Goal: Information Seeking & Learning: Learn about a topic

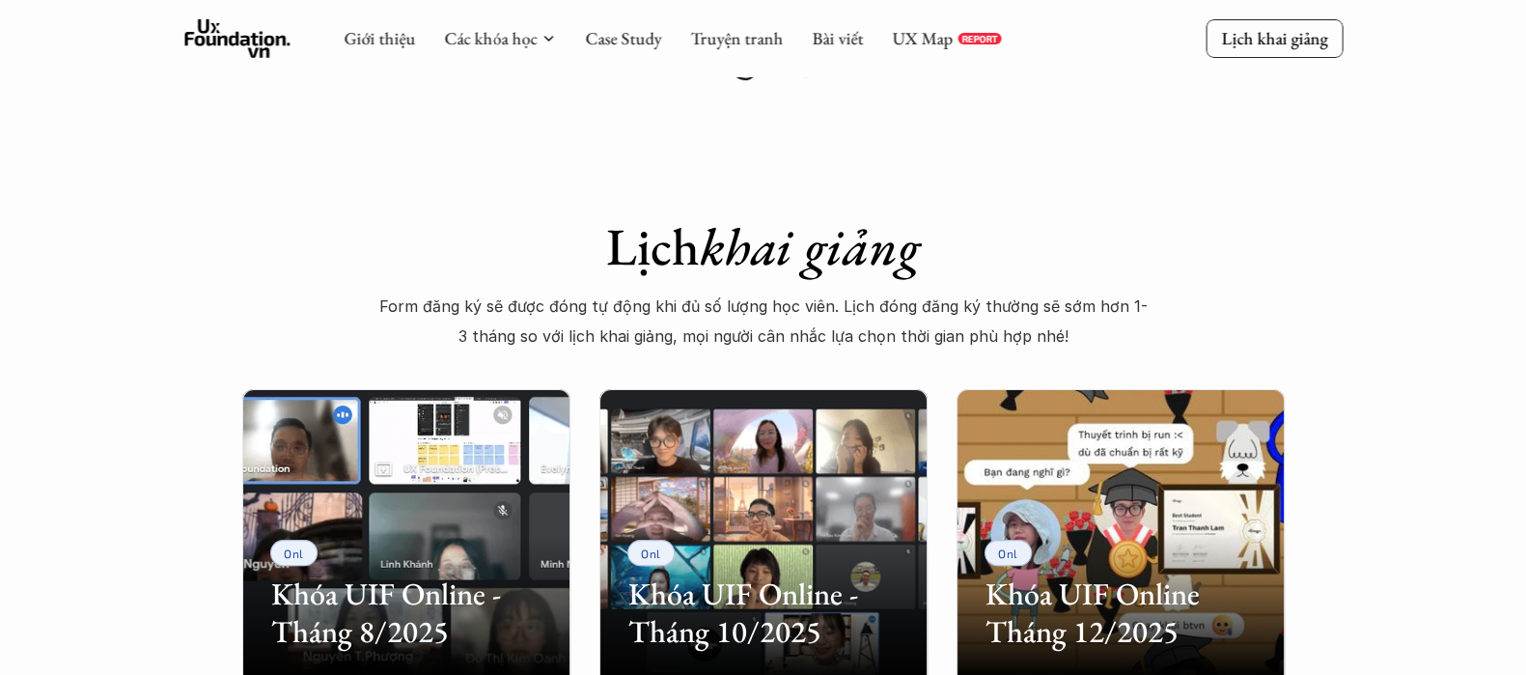
scroll to position [362, 0]
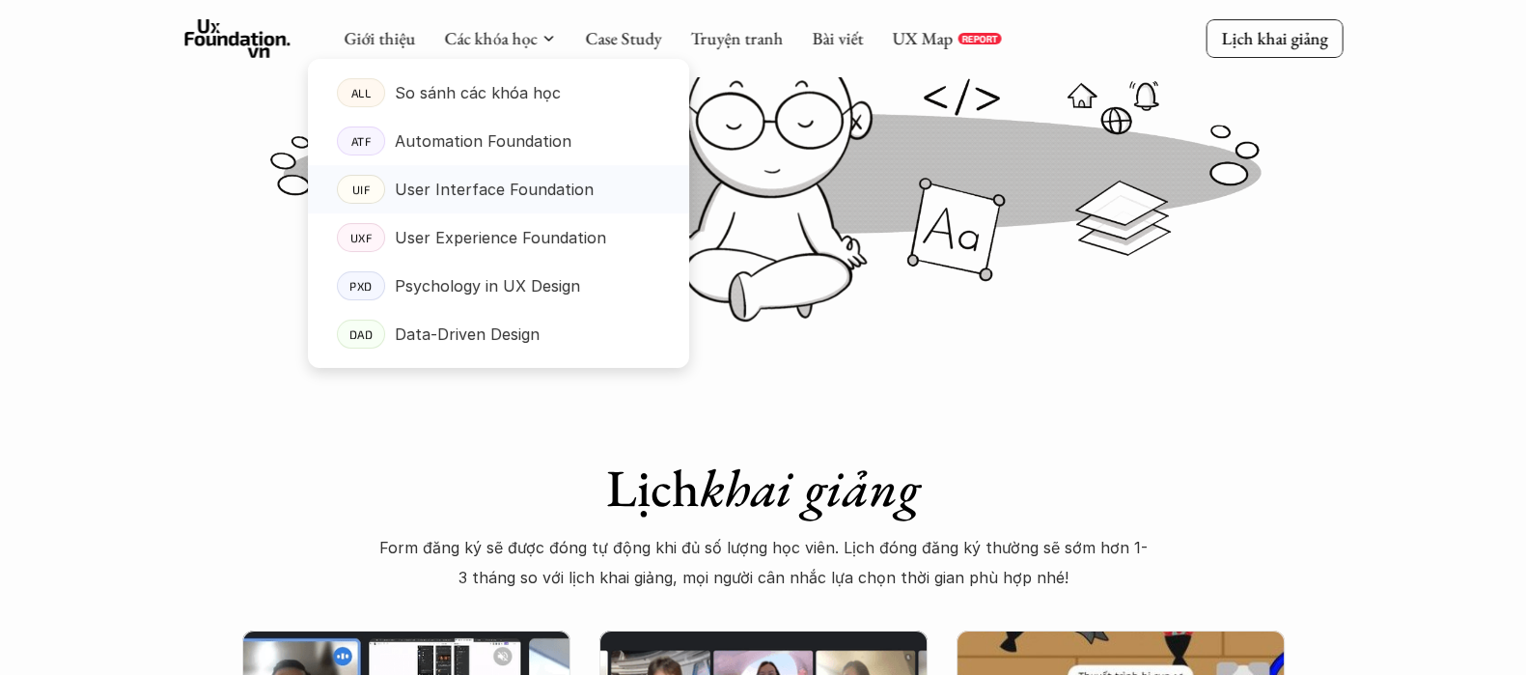
click at [433, 199] on p "User Interface Foundation" at bounding box center [494, 189] width 199 height 29
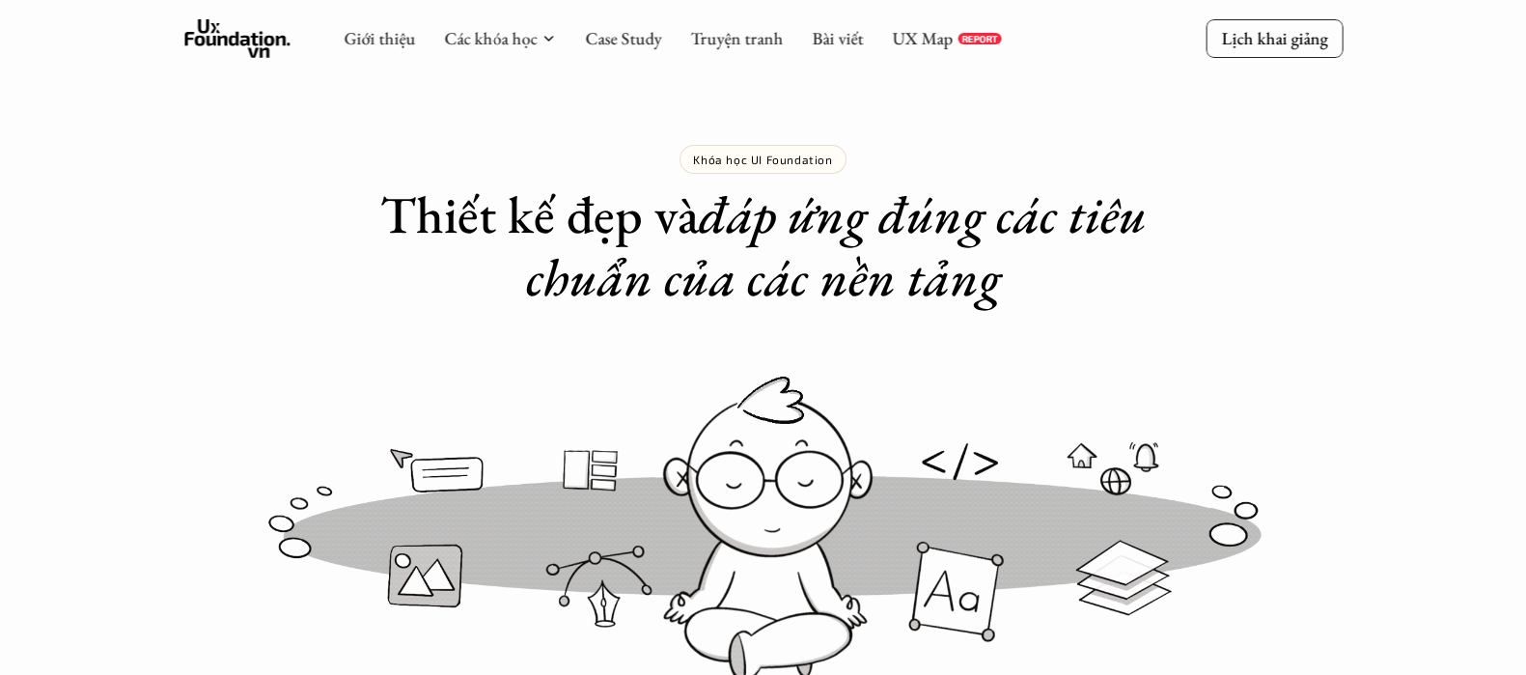
click at [877, 134] on div "Khóa học UI Foundation Thiết kế đẹp và đáp ứng đúng các tiêu chuẩn của các nền …" at bounding box center [763, 154] width 772 height 309
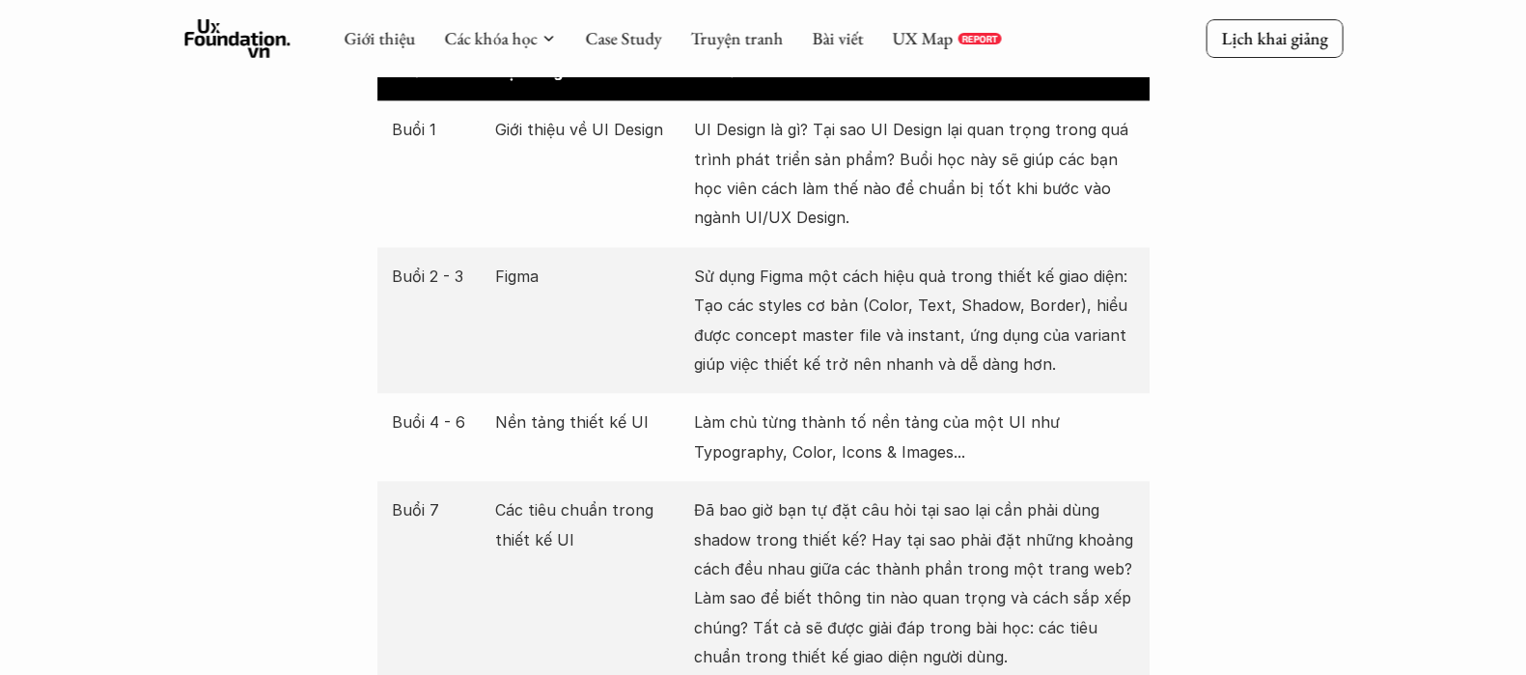
scroll to position [2534, 0]
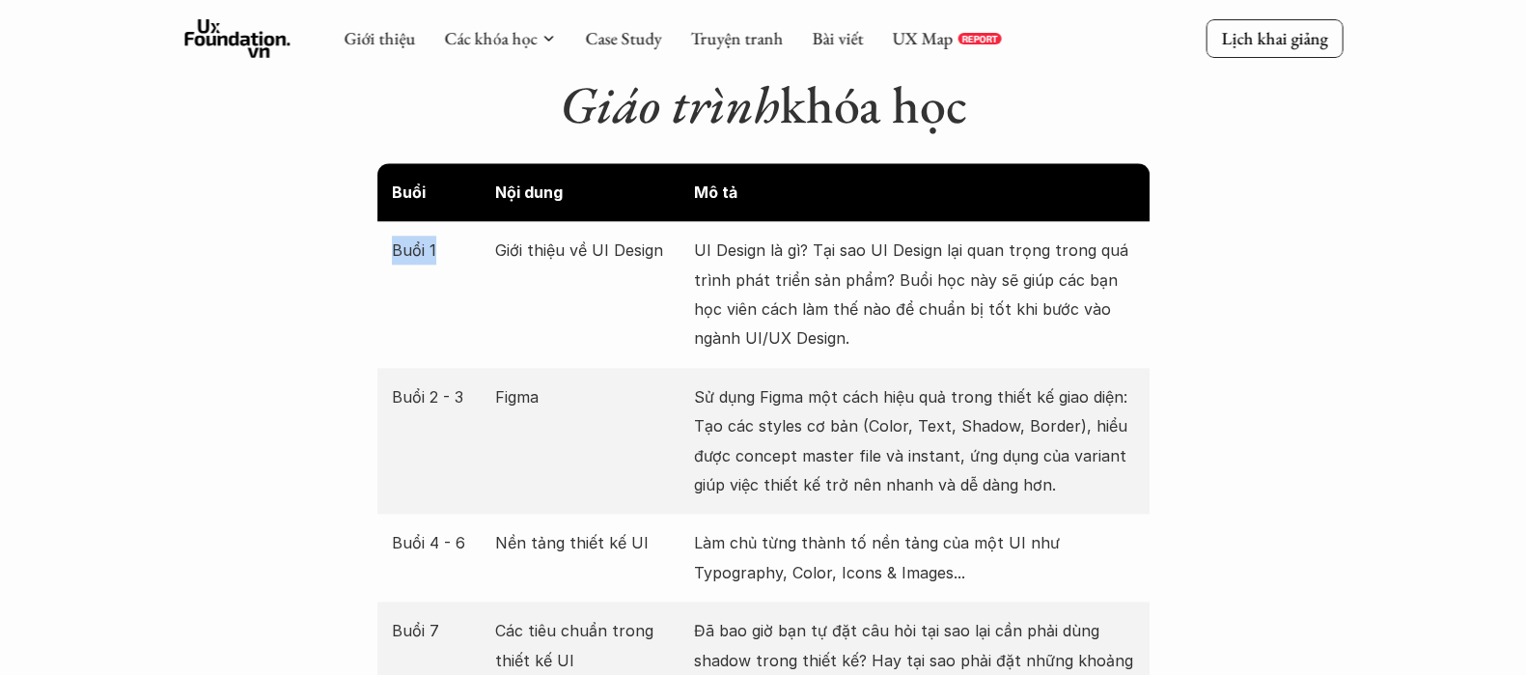
drag, startPoint x: 439, startPoint y: 217, endPoint x: 382, endPoint y: 212, distance: 57.2
click at [382, 221] on div "Buổi 1 Giới thiệu về UI Design UI Design là gì? Tại sao UI Design lại quan trọn…" at bounding box center [763, 294] width 772 height 147
copy p "Buổi 1"
copy p "Giới thiệu về UI Design"
drag, startPoint x: 495, startPoint y: 216, endPoint x: 658, endPoint y: 232, distance: 163.9
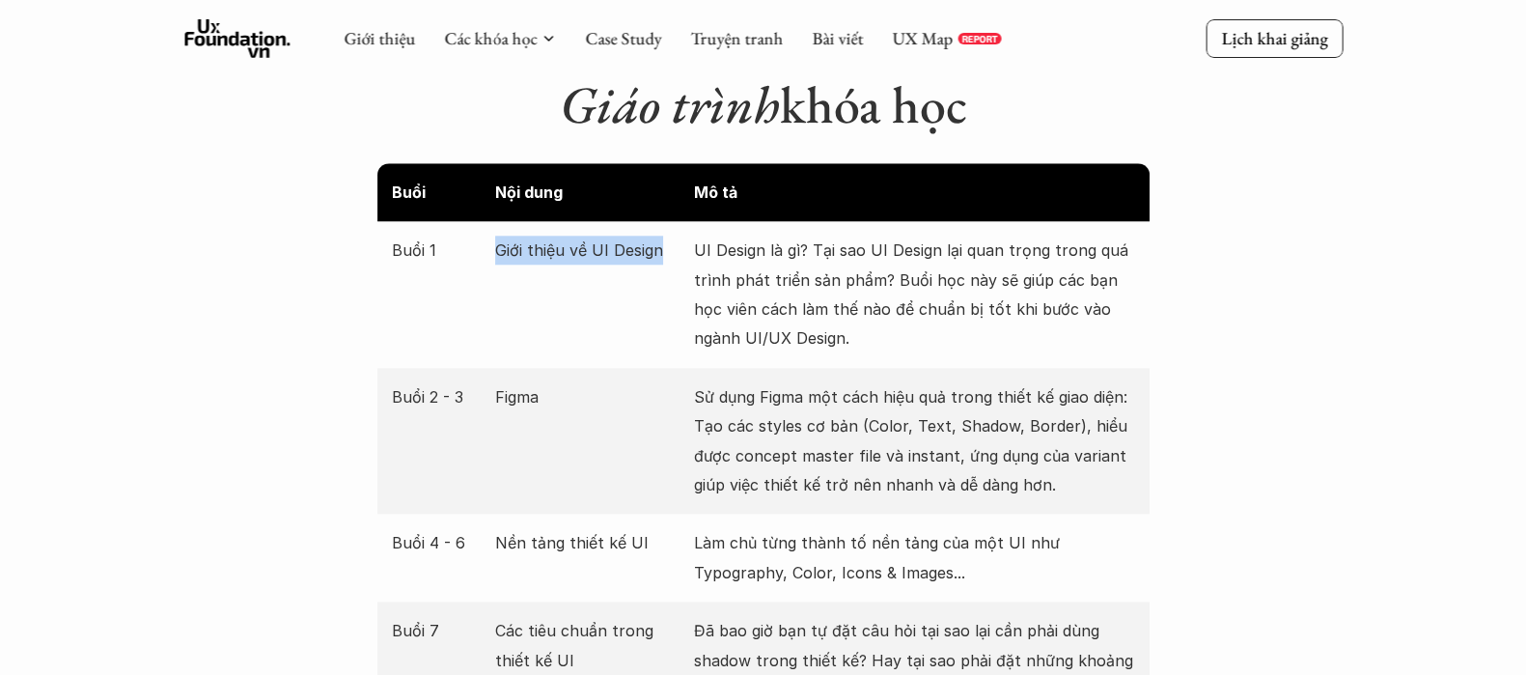
click at [658, 236] on p "Giới thiệu về UI Design" at bounding box center [589, 250] width 189 height 29
drag, startPoint x: 381, startPoint y: 373, endPoint x: 461, endPoint y: 380, distance: 80.5
click at [461, 380] on div "Buổi 2 - 3 Figma Sử dụng Figma một cách hiệu quả trong thiết kế giao diện: Tạo …" at bounding box center [763, 441] width 772 height 147
copy p "Buổi 2 - 3"
drag, startPoint x: 555, startPoint y: 378, endPoint x: 485, endPoint y: 370, distance: 71.0
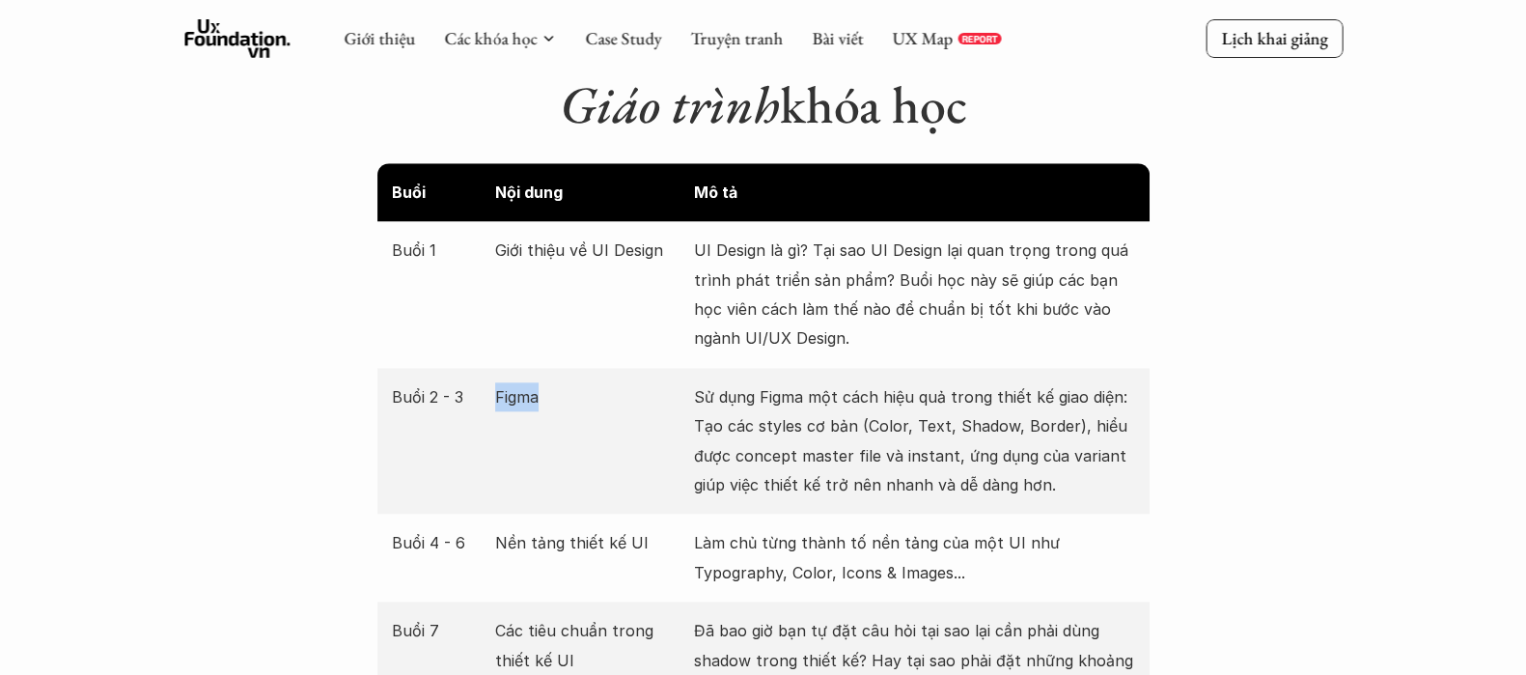
click at [485, 370] on div "Buổi 2 - 3 Figma Sử dụng Figma một cách hiệu quả trong thiết kế giao diện: Tạo …" at bounding box center [763, 441] width 772 height 147
copy div "Buổi 2 - 3 Figma"
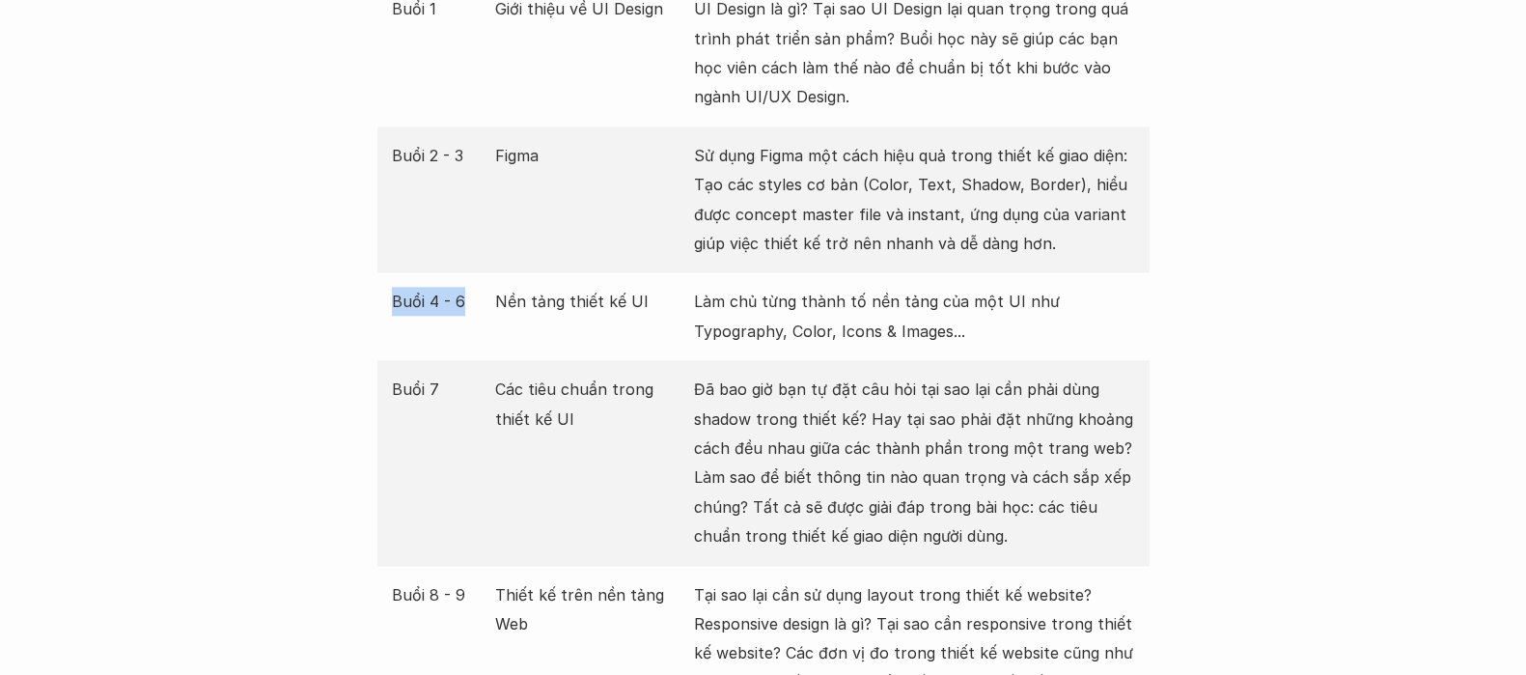
drag, startPoint x: 387, startPoint y: 270, endPoint x: 471, endPoint y: 273, distance: 84.0
click at [471, 273] on div "Buổi 4 - 6 Nền tảng thiết kế UI Làm chủ từng thành tố nền tảng của một UI như T…" at bounding box center [763, 316] width 772 height 88
copy p "Buổi 4 - 6"
drag, startPoint x: 535, startPoint y: 223, endPoint x: 514, endPoint y: 252, distance: 35.3
click at [527, 231] on div "Buổi 2 - 3 Figma Sử dụng Figma một cách hiệu quả trong thiết kế giao diện: Tạo …" at bounding box center [763, 199] width 772 height 147
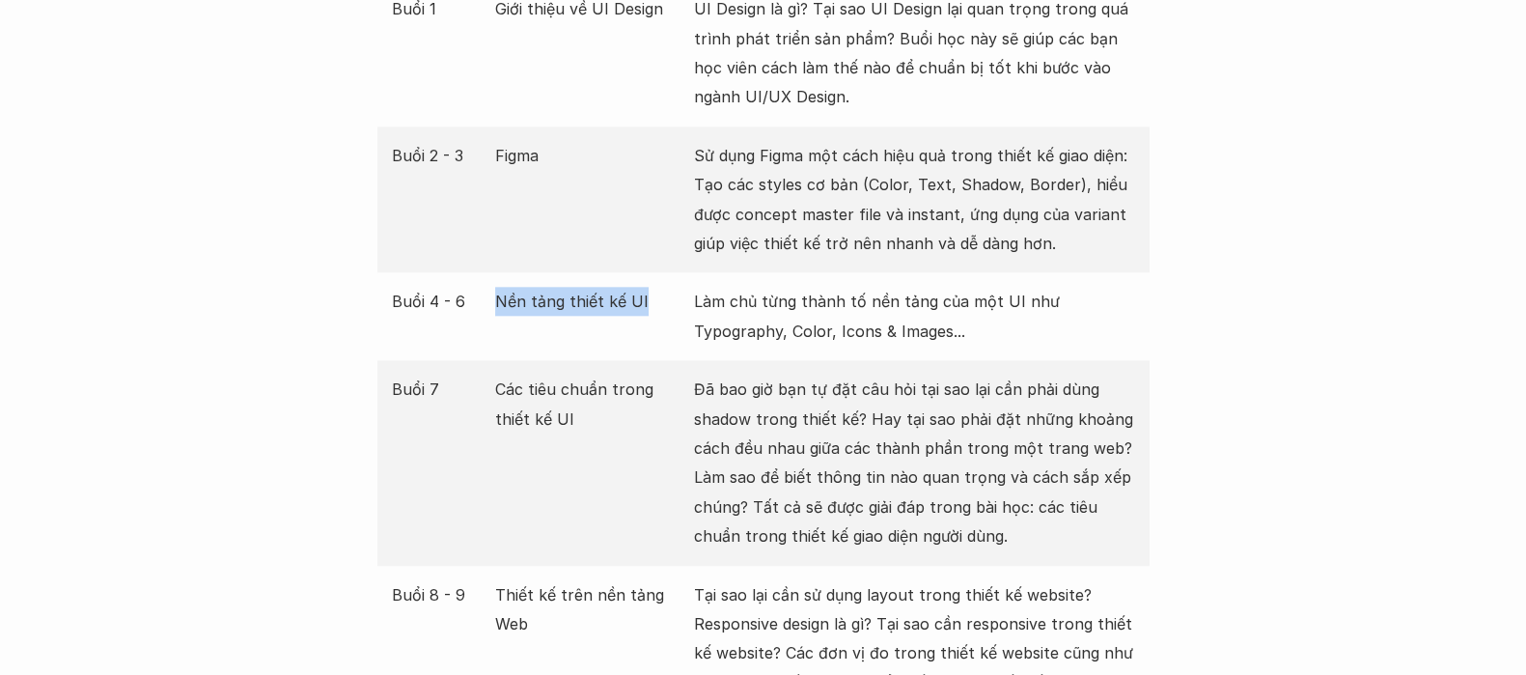
copy p "Nền tảng thiết kế UI"
drag, startPoint x: 497, startPoint y: 261, endPoint x: 647, endPoint y: 273, distance: 150.1
click at [647, 287] on p "Nền tảng thiết kế UI" at bounding box center [589, 301] width 189 height 29
copy p "Buổi 7"
drag, startPoint x: 386, startPoint y: 358, endPoint x: 437, endPoint y: 358, distance: 51.2
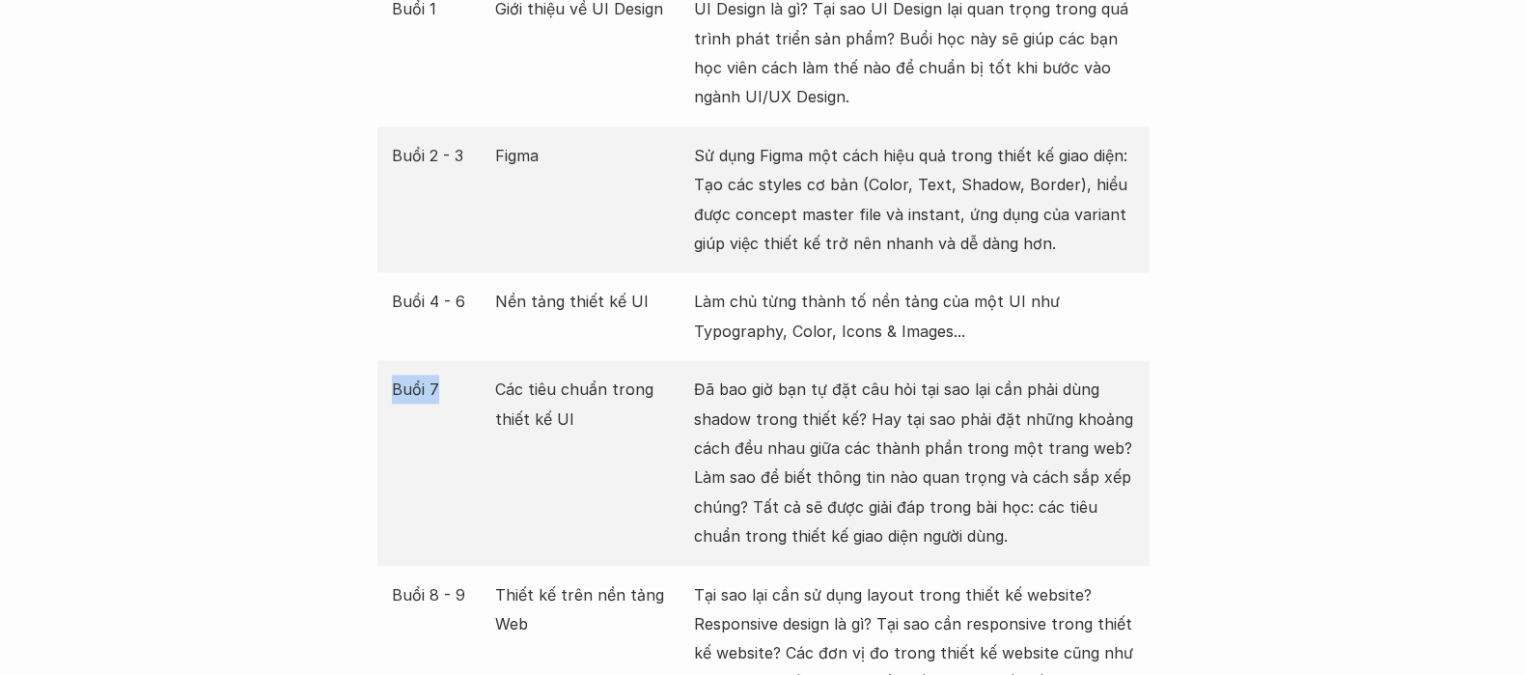
click at [437, 360] on div "Buổi 7 Các tiêu chuẩn trong thiết kế UI Đã bao giờ bạn tự đặt câu hỏi tại sao l…" at bounding box center [763, 462] width 772 height 205
drag, startPoint x: 536, startPoint y: 390, endPoint x: 498, endPoint y: 364, distance: 45.8
click at [498, 375] on p "Các tiêu chuẩn trong thiết kế UI" at bounding box center [589, 404] width 189 height 59
copy p "Các tiêu chuẩn trong thiết kế UI"
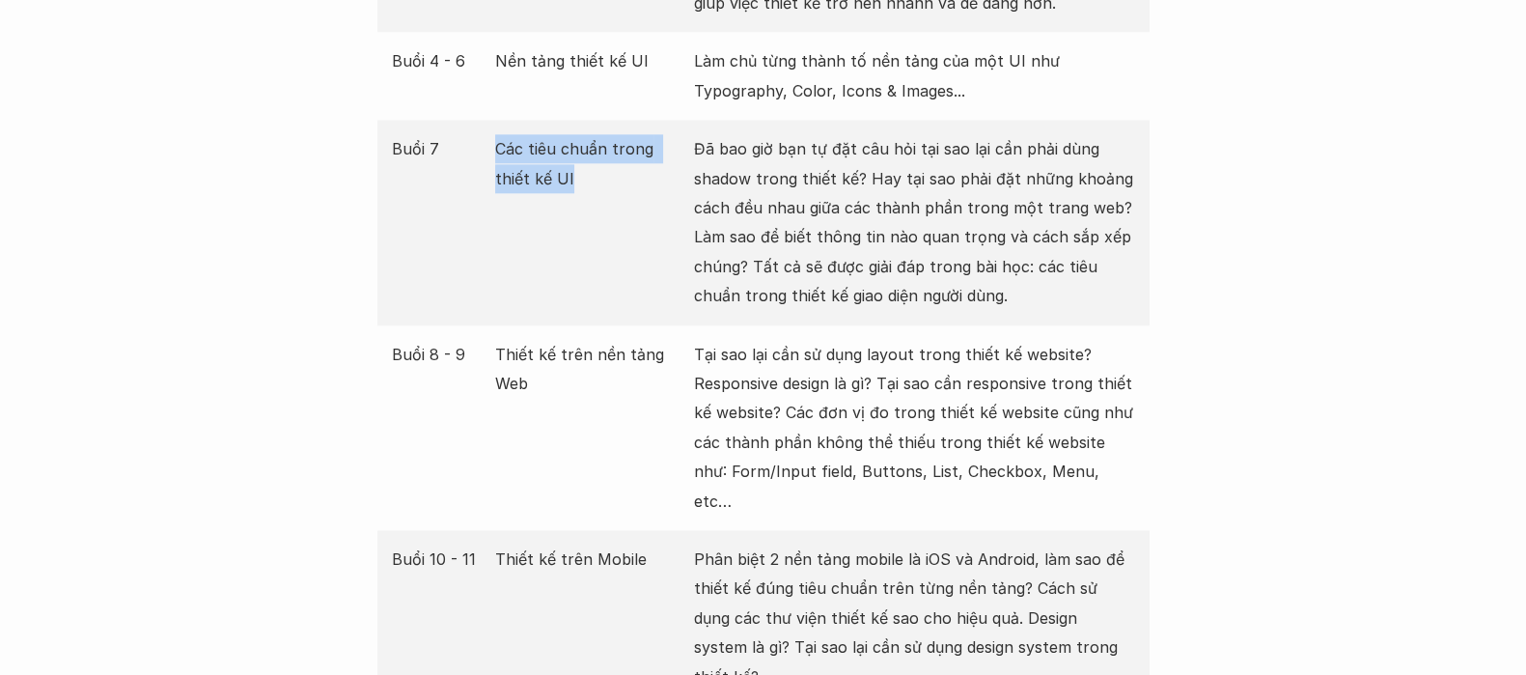
scroll to position [3136, 0]
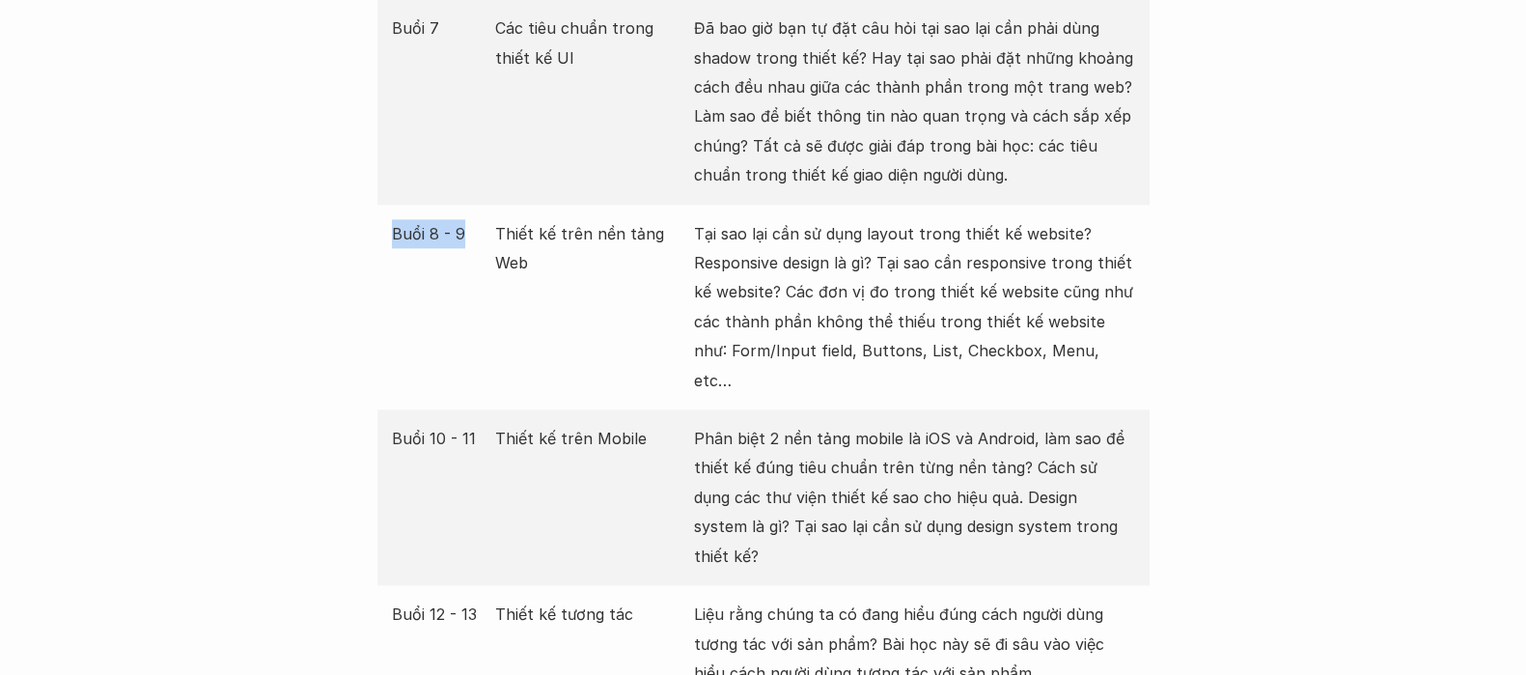
drag, startPoint x: 459, startPoint y: 209, endPoint x: 391, endPoint y: 197, distance: 69.7
click at [392, 219] on p "Buổi 8 - 9" at bounding box center [439, 233] width 95 height 29
copy p "Buổi 8 - 9"
copy p "Thiết kế trên nền tảng Web"
drag, startPoint x: 494, startPoint y: 195, endPoint x: 541, endPoint y: 223, distance: 54.1
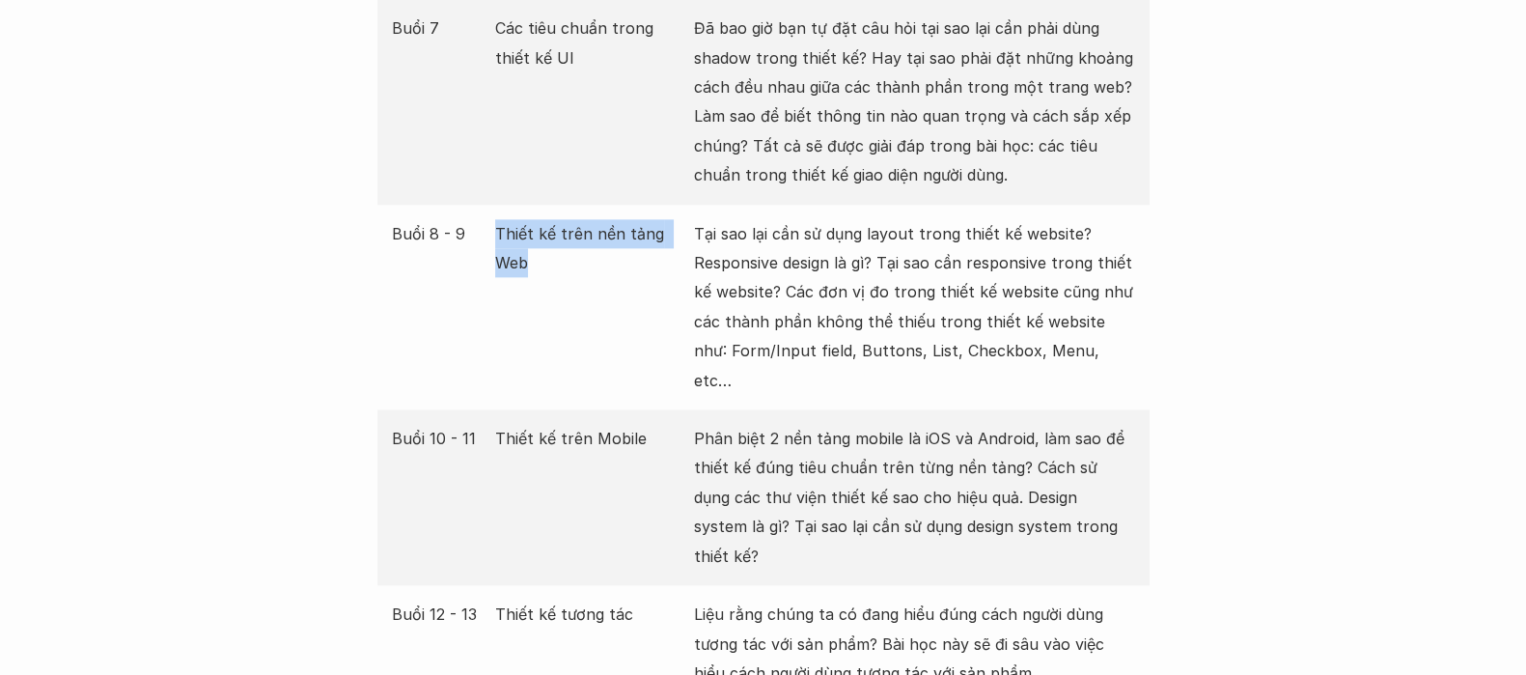
click at [541, 223] on p "Thiết kế trên nền tảng Web" at bounding box center [589, 248] width 189 height 59
drag, startPoint x: 469, startPoint y: 386, endPoint x: 385, endPoint y: 382, distance: 84.1
click at [385, 409] on div "Buổi 10 - 11 Thiết kế trên Mobile Phân biệt 2 nền tảng mobile là iOS và Android…" at bounding box center [763, 497] width 772 height 176
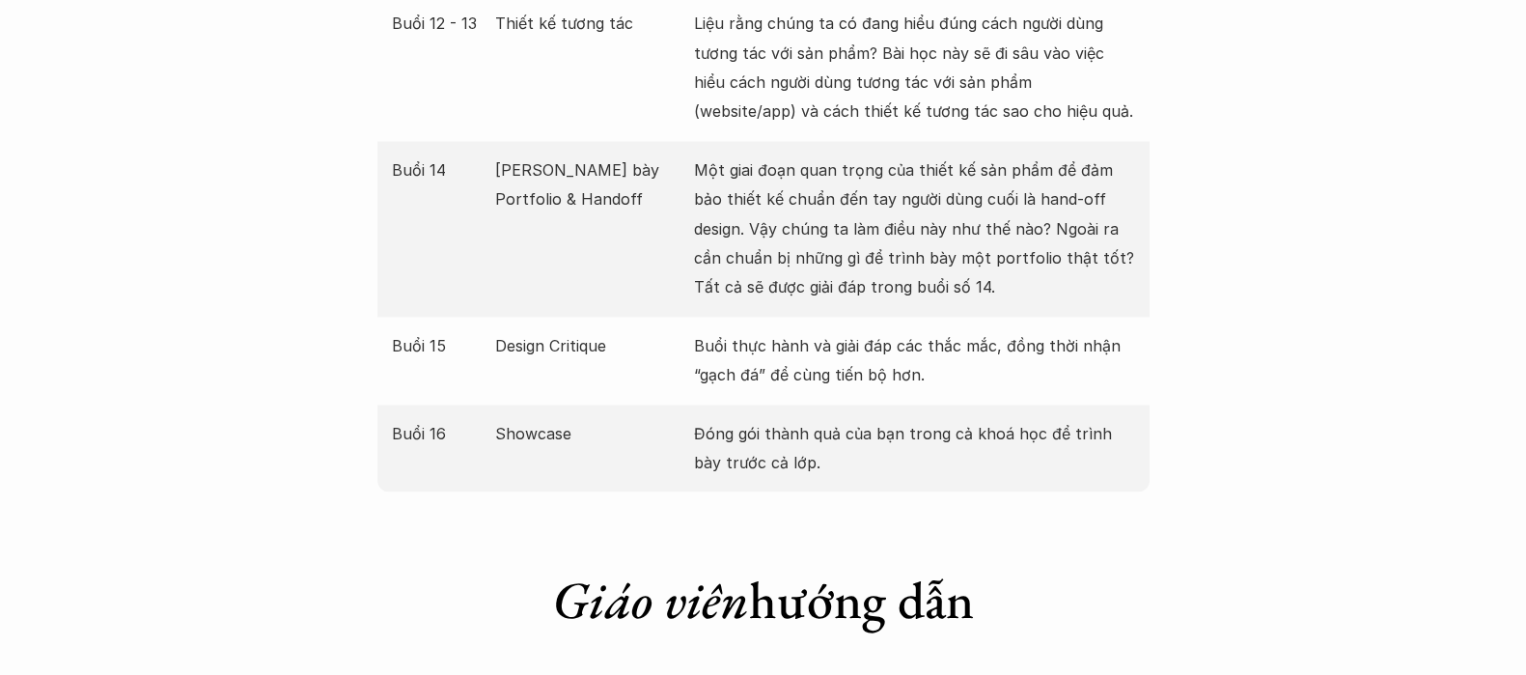
scroll to position [3365, 0]
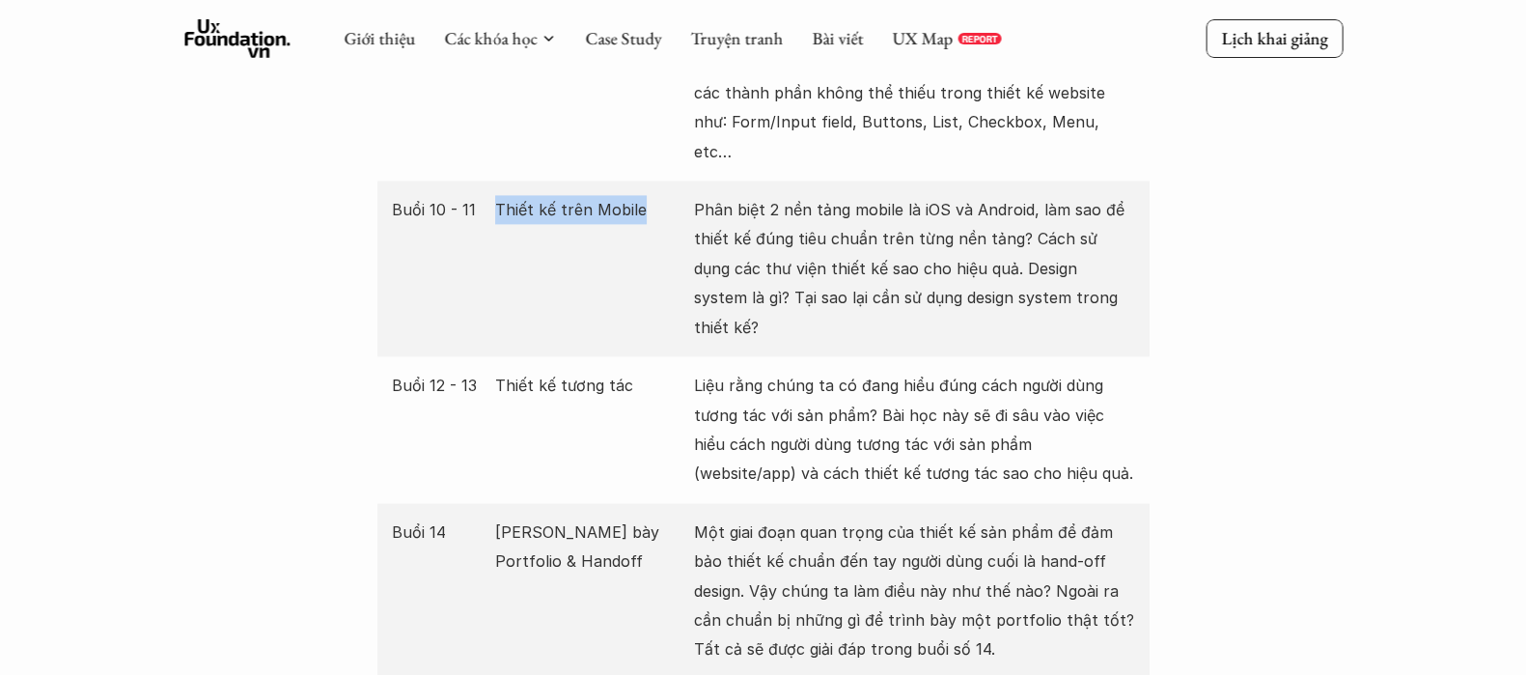
drag, startPoint x: 640, startPoint y: 153, endPoint x: 496, endPoint y: 125, distance: 146.5
click at [496, 181] on div "Buổi 10 - 11 Thiết kế trên Mobile Phân biệt 2 nền tảng mobile là iOS và Android…" at bounding box center [763, 269] width 772 height 176
drag, startPoint x: 444, startPoint y: 294, endPoint x: 443, endPoint y: 322, distance: 28.0
click at [353, 296] on div "Giới thiệu Các khóa học Case Study Truyện tranh Bài viết UX Map REPORT Lịch kha…" at bounding box center [763, 578] width 1526 height 7886
drag, startPoint x: 470, startPoint y: 296, endPoint x: 396, endPoint y: 267, distance: 79.8
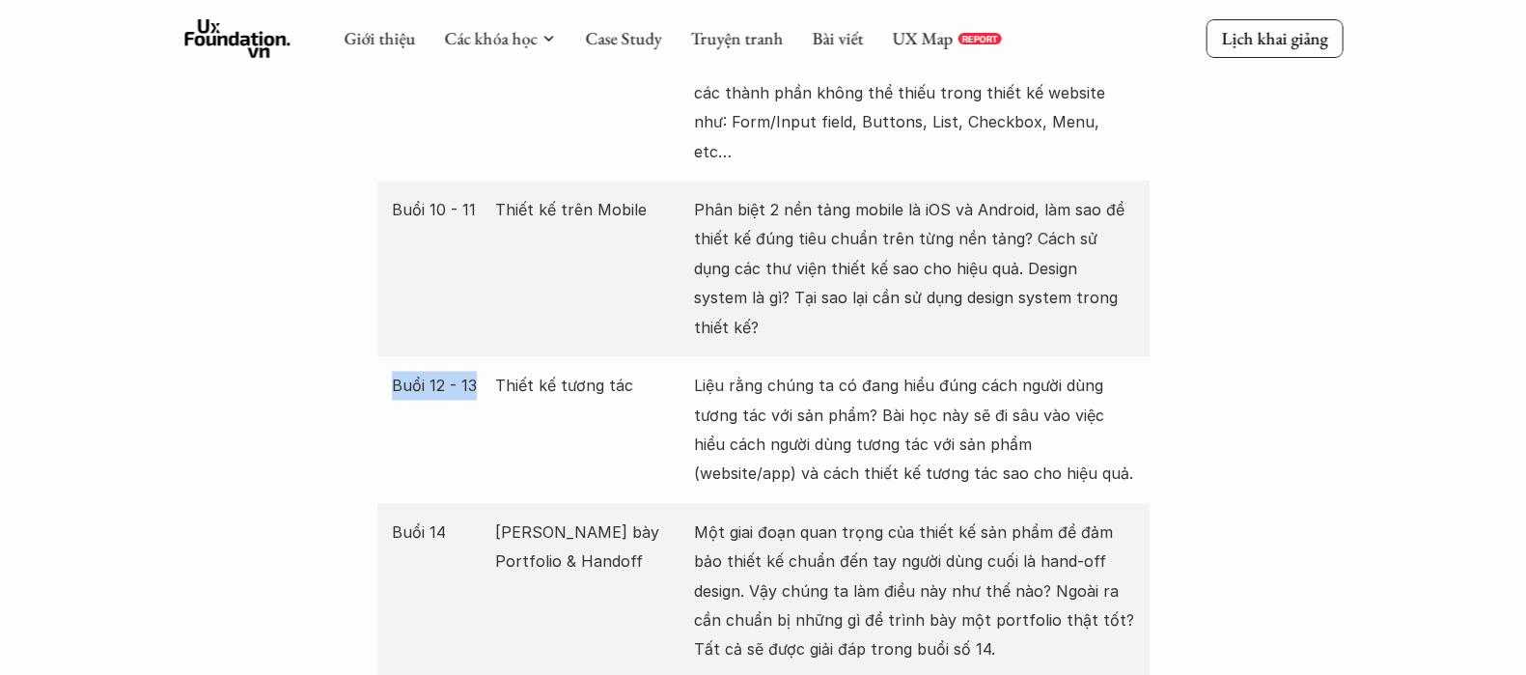
click at [396, 356] on div "Buổi 12 - 13 Thiết kế tương tác Liệu rằng chúng ta có đang hiểu đúng cách người…" at bounding box center [763, 429] width 772 height 147
drag, startPoint x: 491, startPoint y: 290, endPoint x: 627, endPoint y: 306, distance: 137.1
click at [627, 356] on div "Buổi 12 - 13 Thiết kế tương tác Liệu rằng chúng ta có đang hiểu đúng cách người…" at bounding box center [763, 429] width 772 height 147
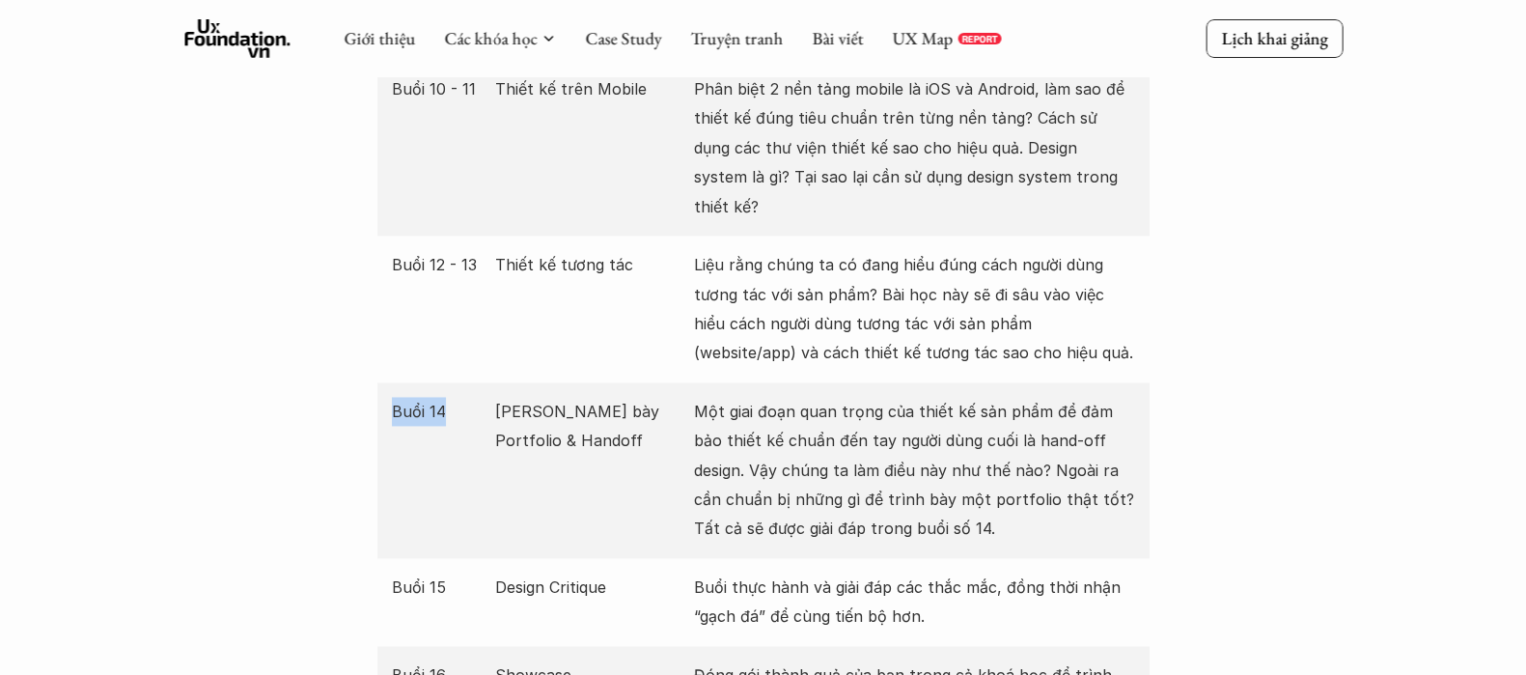
drag, startPoint x: 447, startPoint y: 315, endPoint x: 392, endPoint y: 311, distance: 55.2
click at [392, 397] on p "Buổi 14" at bounding box center [439, 411] width 95 height 29
drag, startPoint x: 495, startPoint y: 320, endPoint x: 554, endPoint y: 357, distance: 69.9
click at [554, 397] on p "[PERSON_NAME] bày Portfolio & Handoff" at bounding box center [589, 426] width 189 height 59
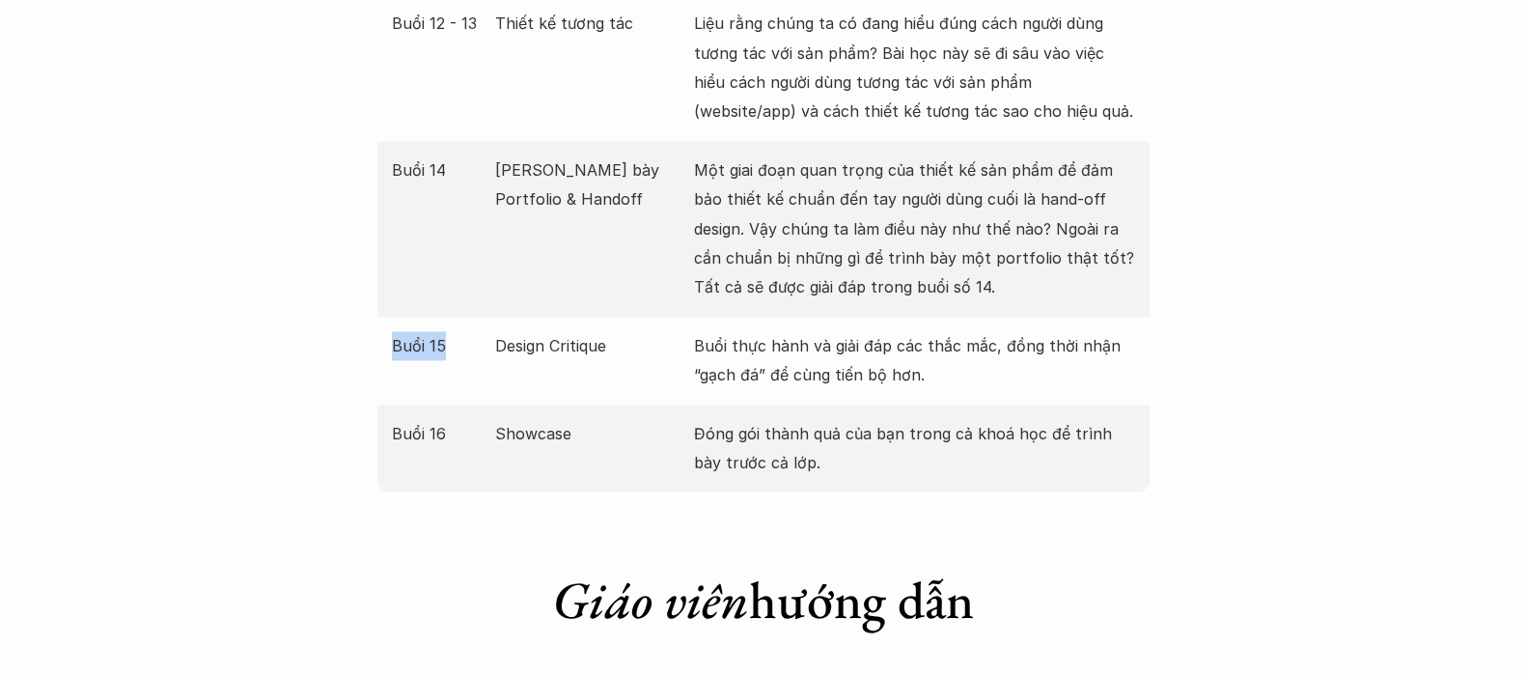
drag, startPoint x: 444, startPoint y: 250, endPoint x: 391, endPoint y: 254, distance: 53.2
click at [392, 331] on p "Buổi 15" at bounding box center [439, 345] width 95 height 29
drag, startPoint x: 623, startPoint y: 253, endPoint x: 492, endPoint y: 243, distance: 130.7
click at [492, 317] on div "Buổi 15 Design Critique Buổi thực hành và giải đáp các thắc mắc, đồng thời nhận…" at bounding box center [763, 361] width 772 height 88
drag, startPoint x: 385, startPoint y: 337, endPoint x: 439, endPoint y: 348, distance: 55.3
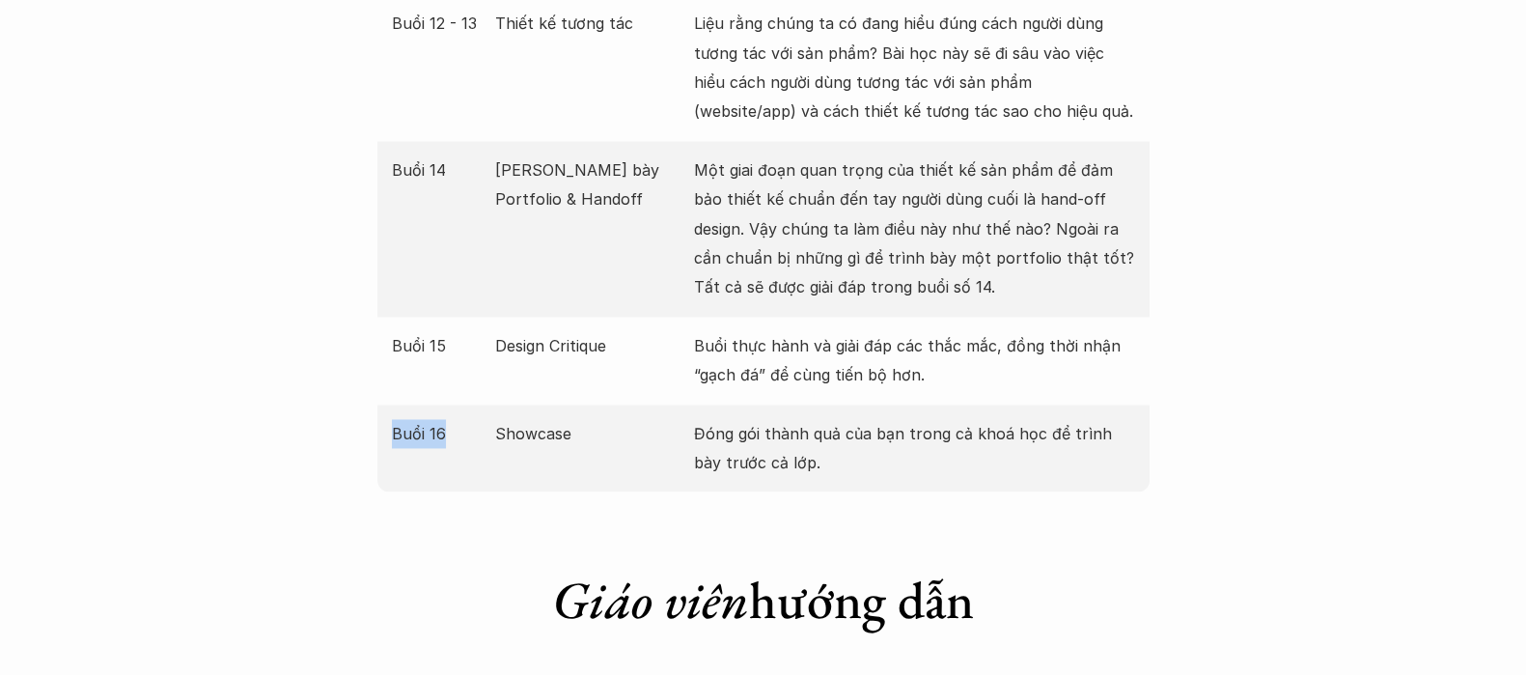
click at [439, 404] on div "Buổi 16 Showcase Đóng gói thành quả của bạn trong cả khoá học để trình bày trướ…" at bounding box center [763, 448] width 772 height 88
drag, startPoint x: 583, startPoint y: 350, endPoint x: 498, endPoint y: 329, distance: 87.6
click at [498, 419] on p "Showcase" at bounding box center [589, 433] width 189 height 29
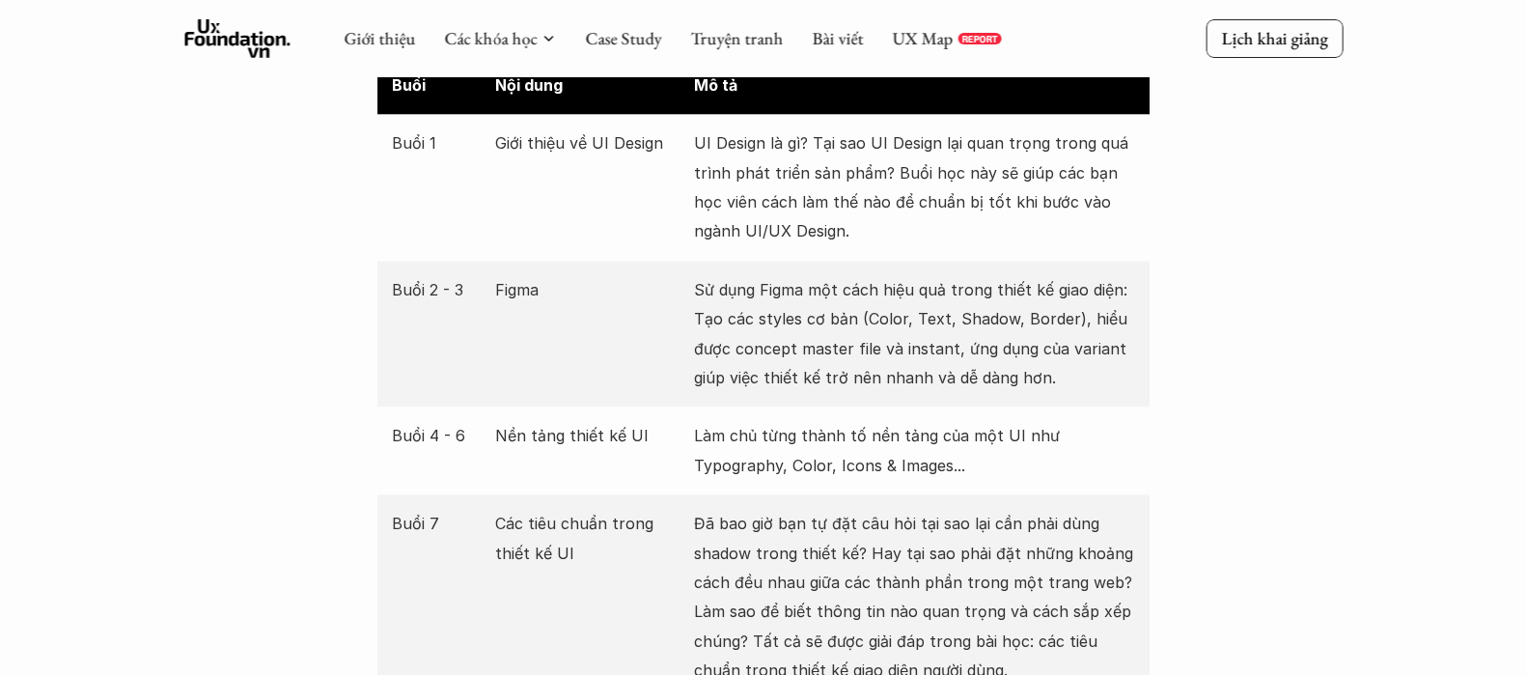
scroll to position [2158, 0]
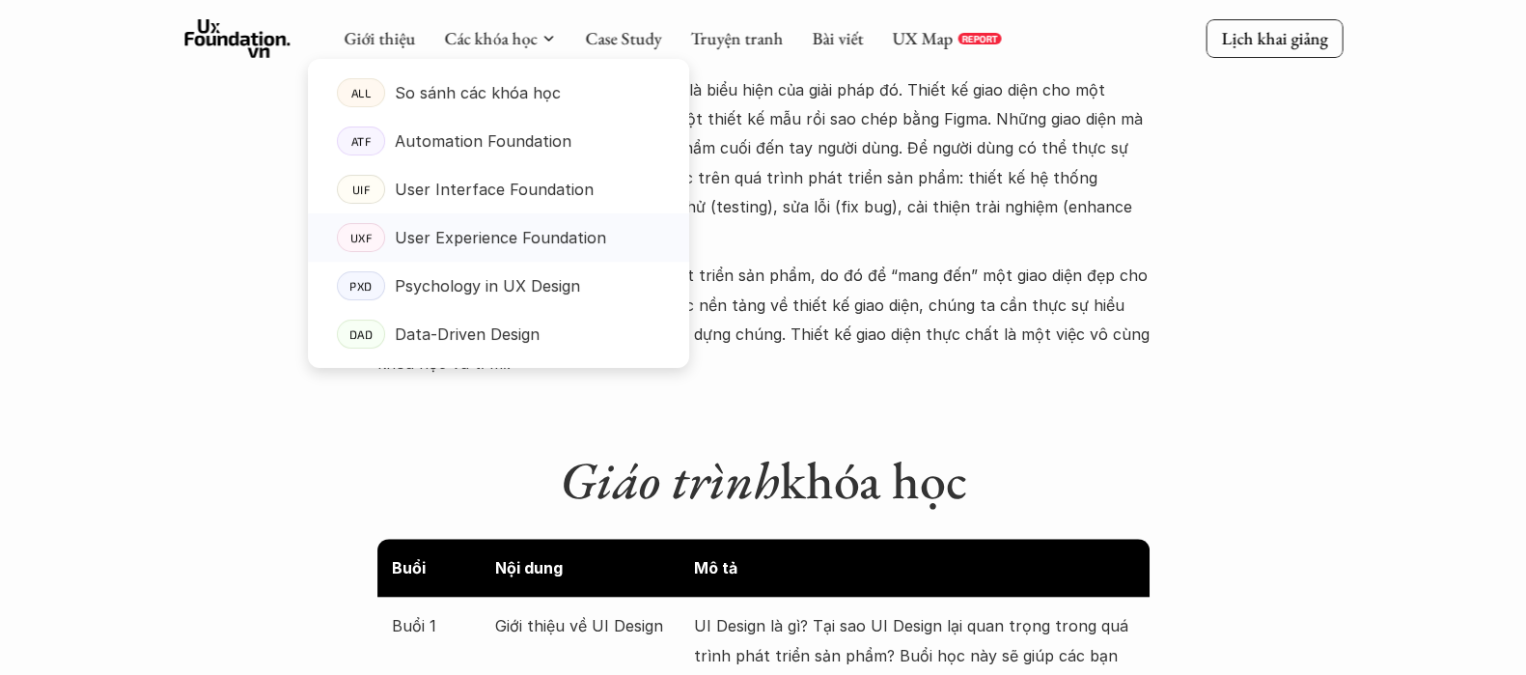
click at [420, 246] on p "User Experience Foundation" at bounding box center [500, 237] width 211 height 29
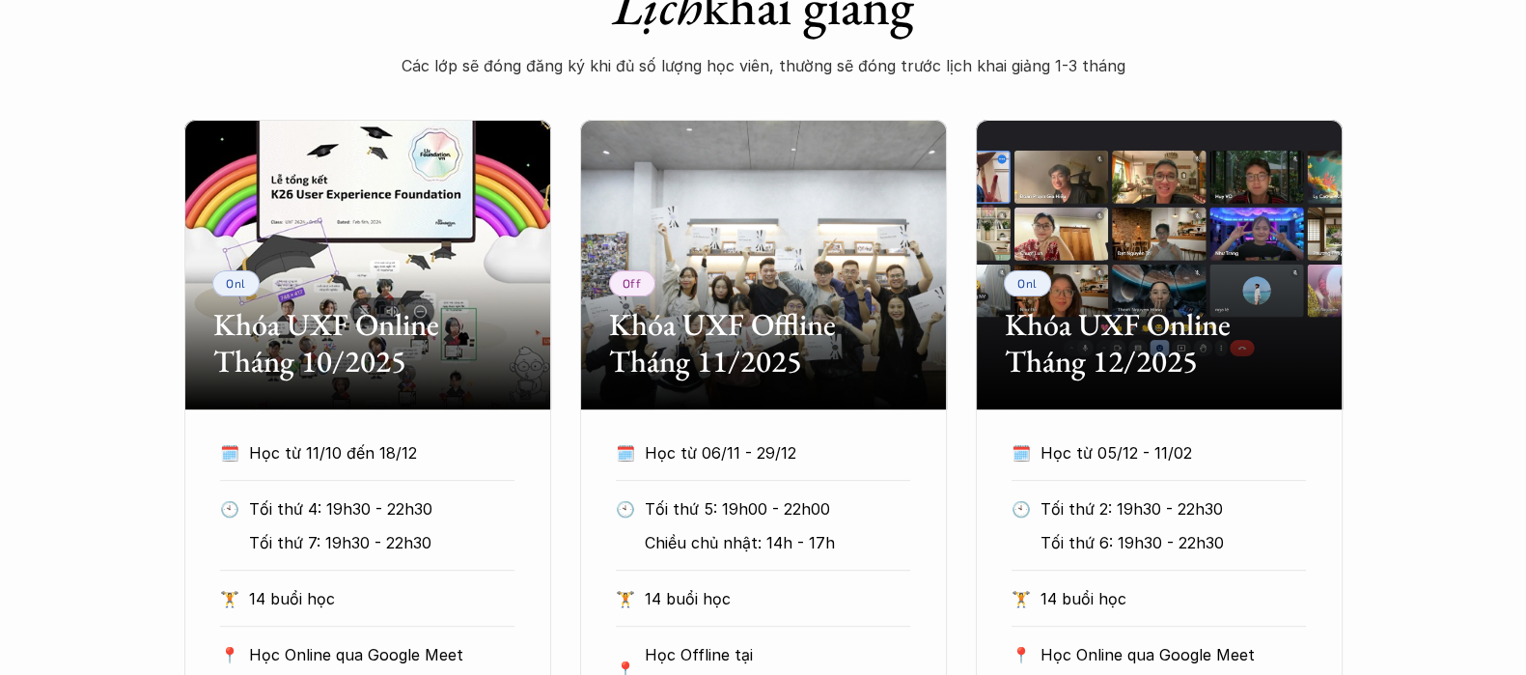
scroll to position [1086, 0]
